Goal: Task Accomplishment & Management: Use online tool/utility

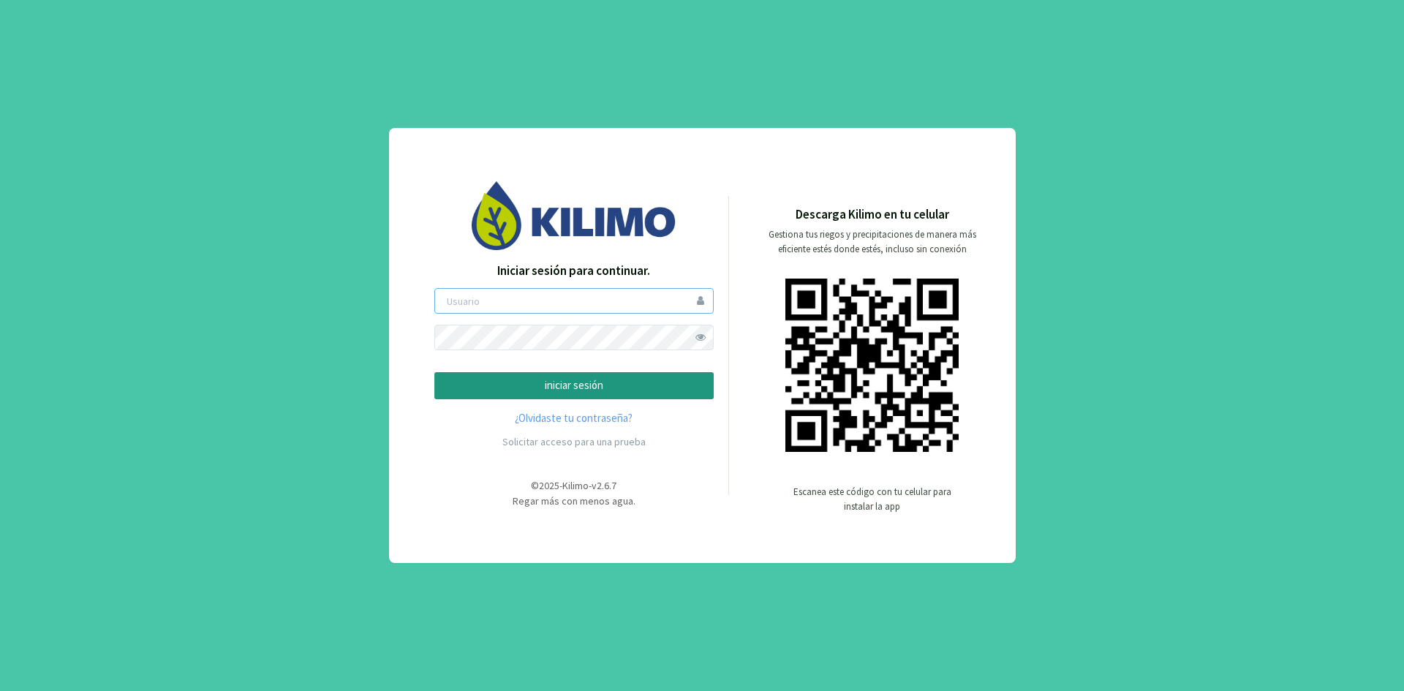
click at [470, 309] on input "email" at bounding box center [573, 301] width 279 height 26
click at [444, 304] on input "email" at bounding box center [573, 301] width 279 height 26
click at [461, 303] on input "email" at bounding box center [573, 301] width 279 height 26
type input "cponce"
click at [563, 385] on p "iniciar sesión" at bounding box center [574, 385] width 255 height 17
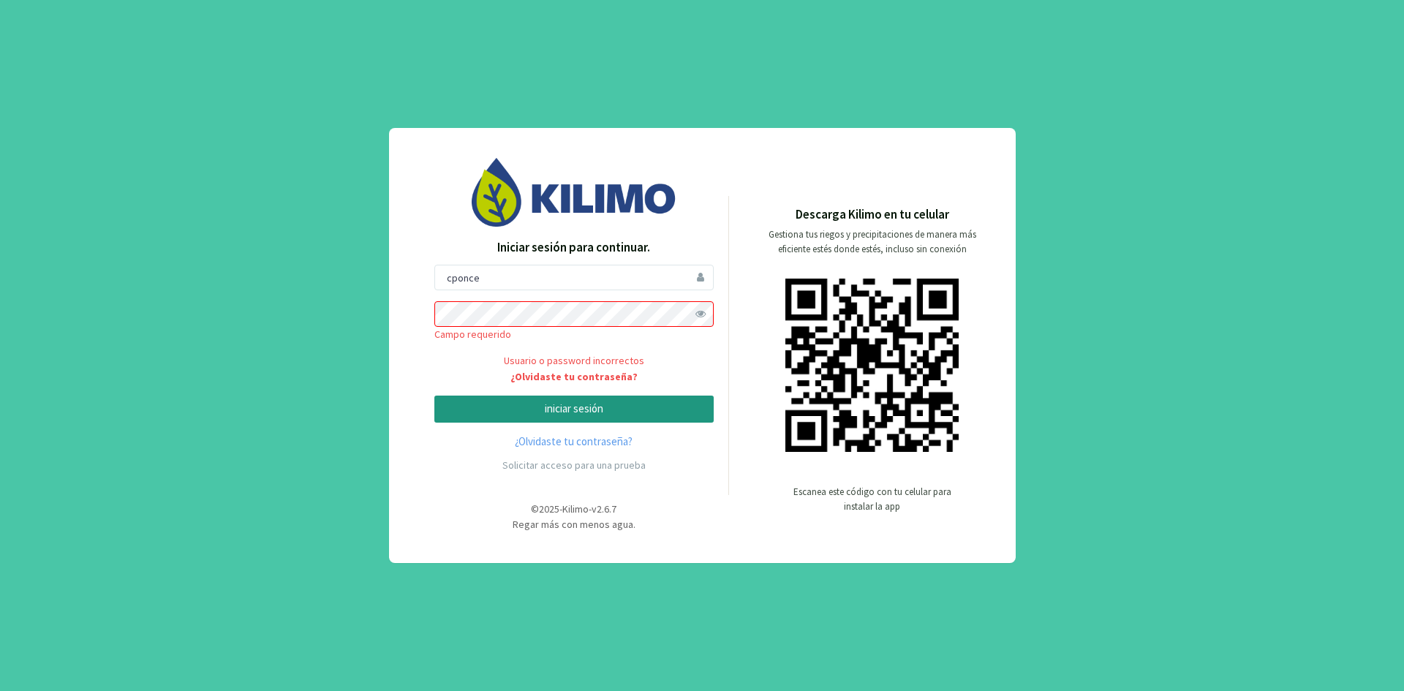
click at [1237, 313] on div "Iniciar sesión para continuar. cponce [PERSON_NAME] requerido Usuario o passwor…" at bounding box center [702, 345] width 1404 height 691
drag, startPoint x: 1221, startPoint y: 347, endPoint x: 1235, endPoint y: 180, distance: 168.1
click at [1222, 347] on div "Iniciar sesión para continuar. cponce [PERSON_NAME] requerido Usuario o passwor…" at bounding box center [702, 345] width 1404 height 691
click at [1228, 121] on div "Iniciar sesión para continuar. cponce [PERSON_NAME] requerido Usuario o passwor…" at bounding box center [702, 345] width 1404 height 691
